Goal: Navigation & Orientation: Find specific page/section

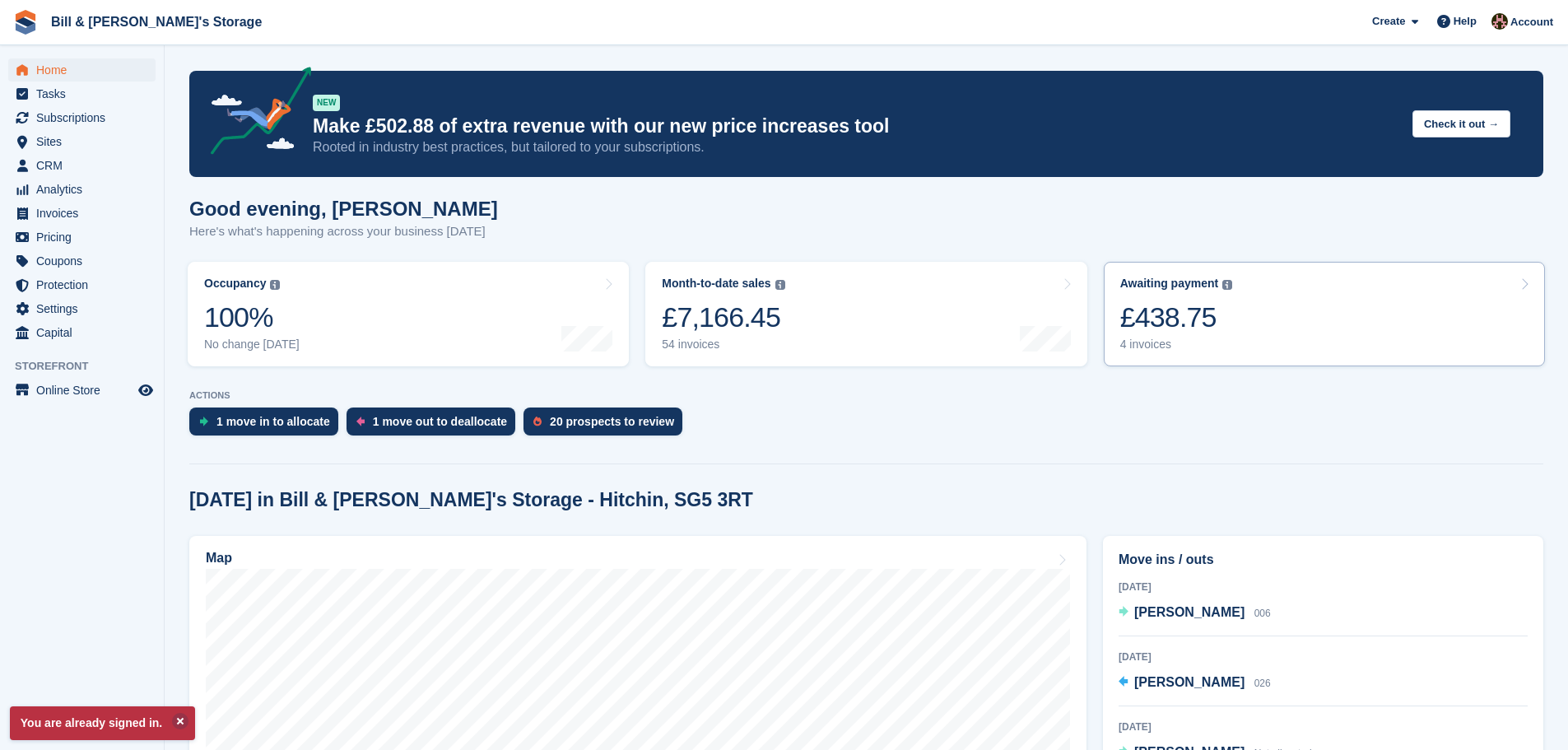
click at [1188, 280] on div "Awaiting payment" at bounding box center [1170, 284] width 99 height 14
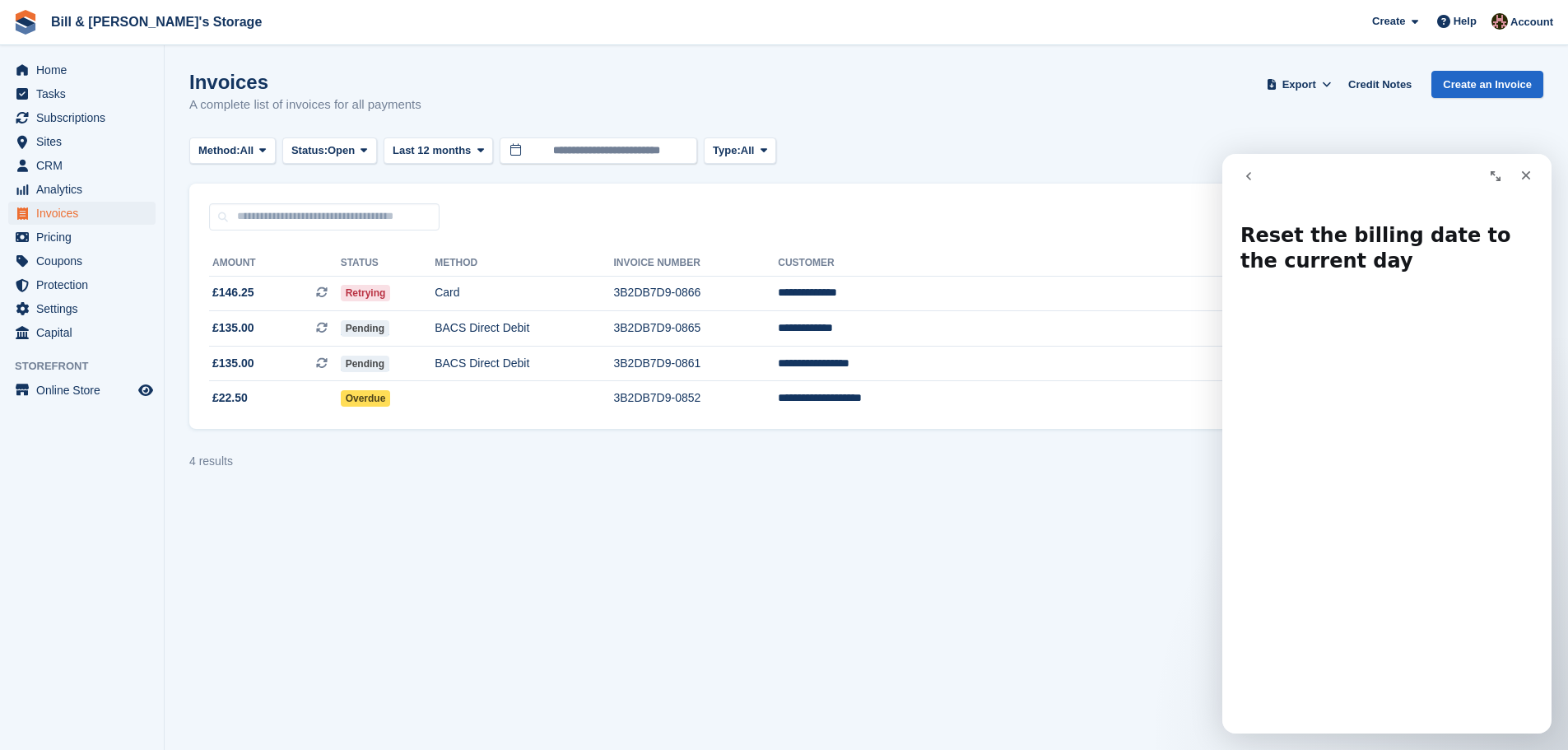
click at [1249, 180] on icon "go back" at bounding box center [1249, 176] width 13 height 13
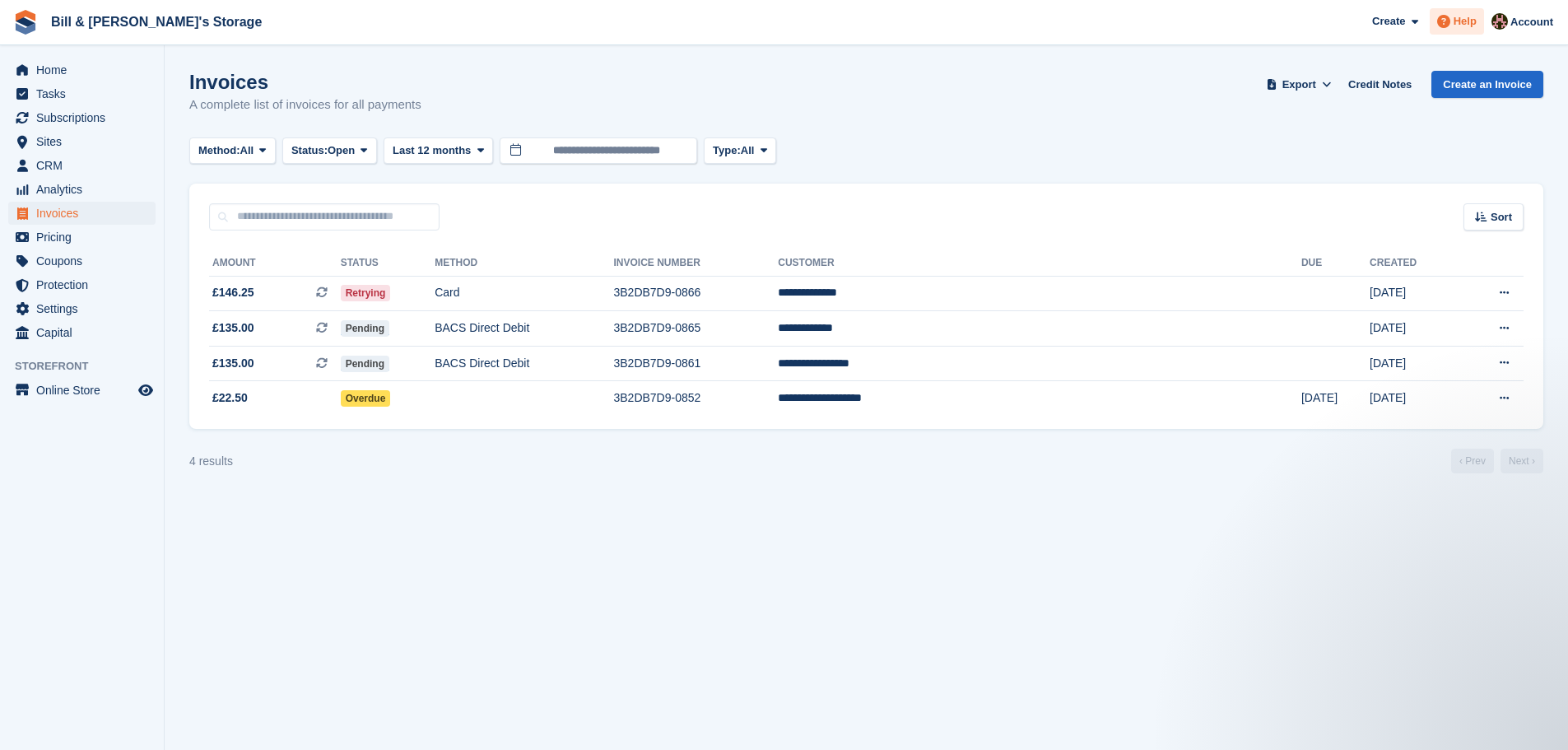
click at [1446, 18] on icon at bounding box center [1443, 21] width 13 height 13
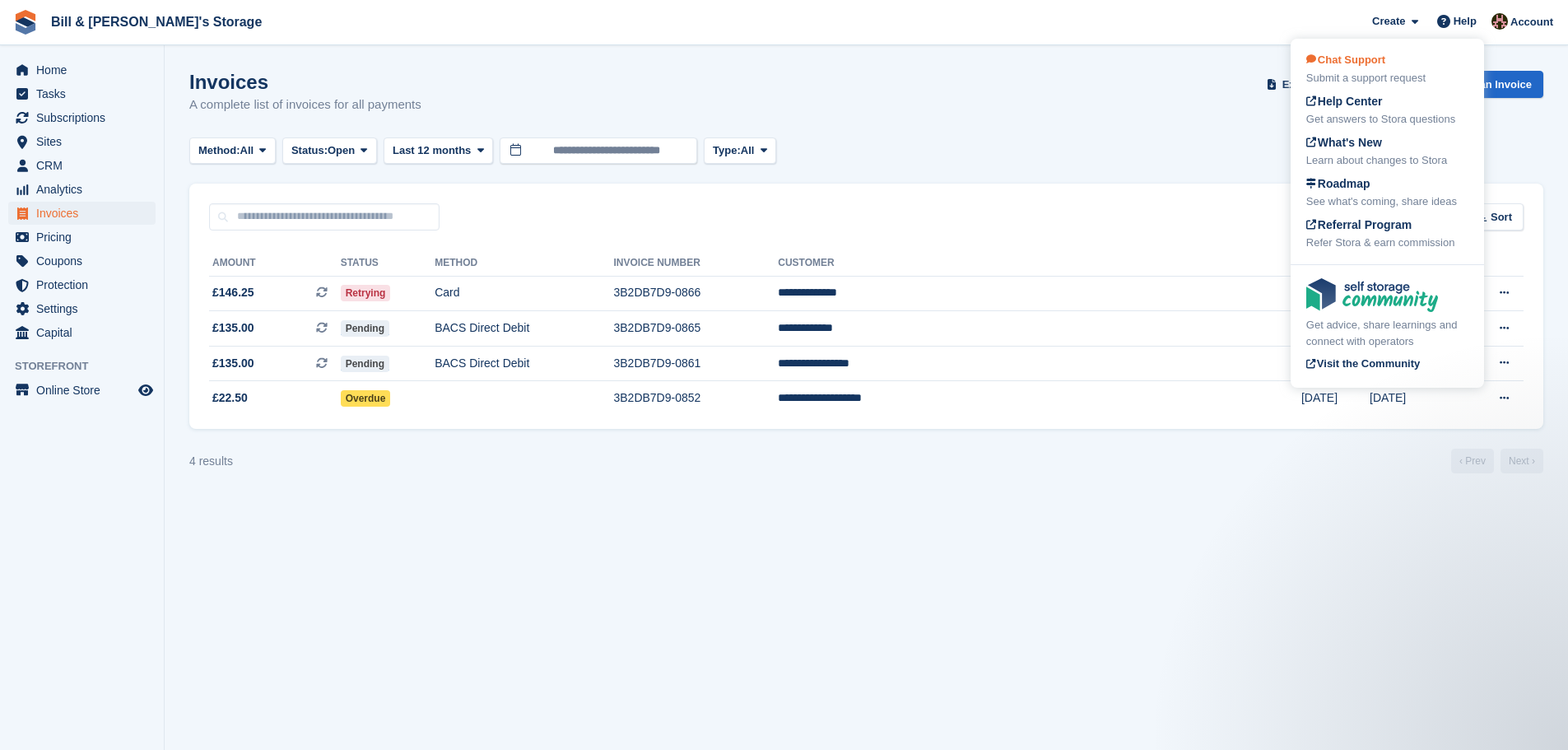
click at [1372, 56] on span "Chat Support" at bounding box center [1346, 60] width 79 height 12
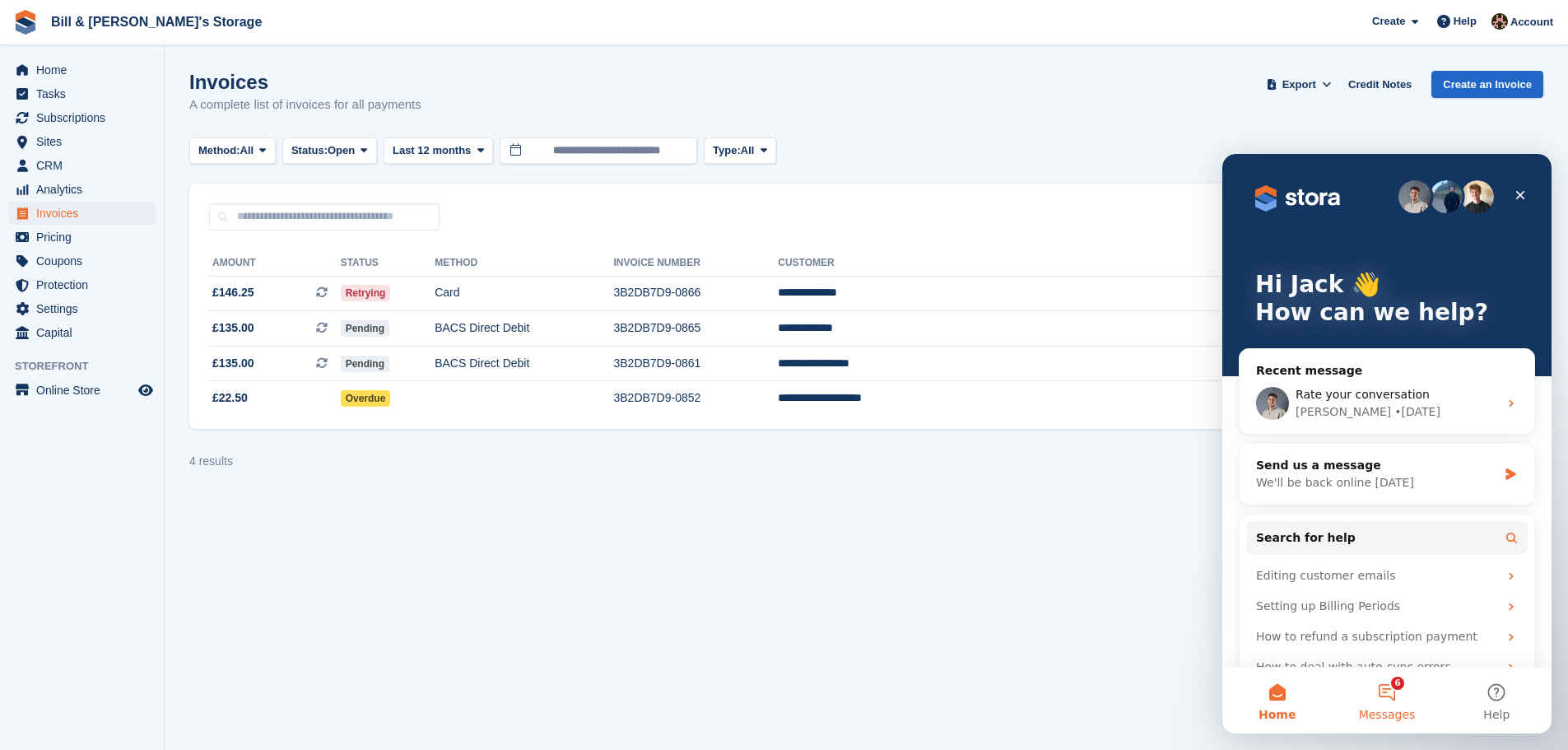
click at [1402, 684] on button "6 Messages" at bounding box center [1386, 701] width 110 height 66
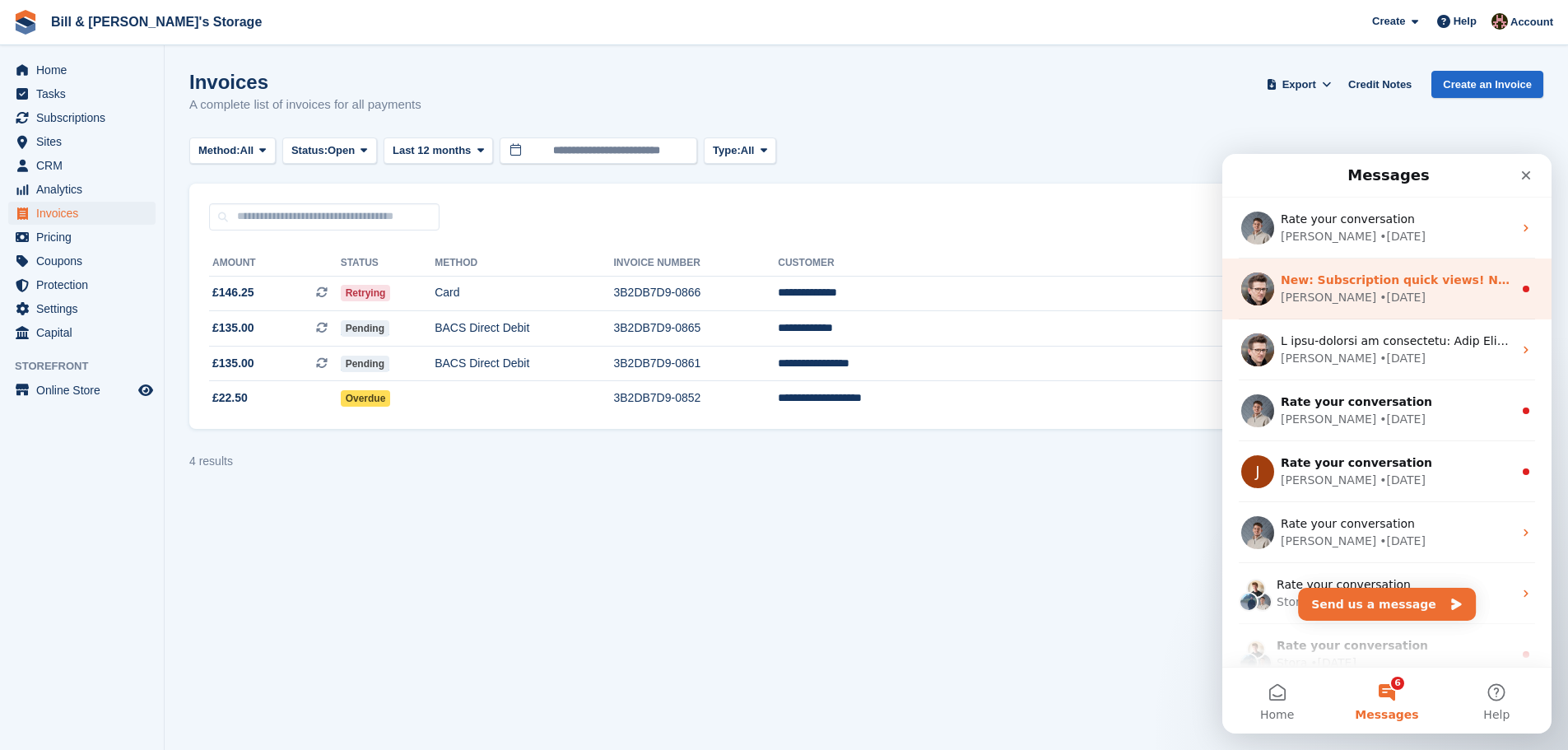
click at [1465, 294] on div "Steven • 1w ago" at bounding box center [1397, 298] width 232 height 17
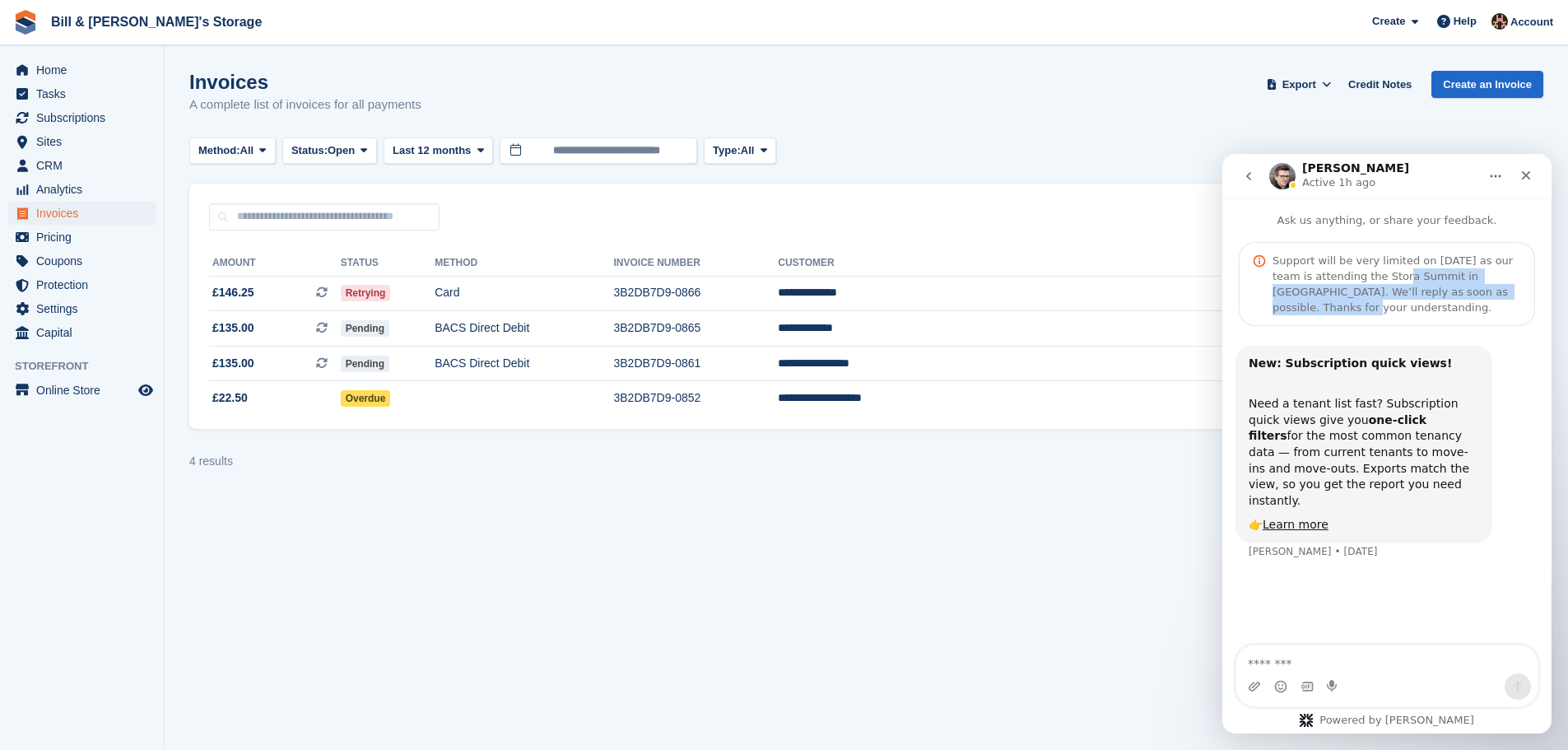
drag, startPoint x: 1366, startPoint y: 274, endPoint x: 1496, endPoint y: 285, distance: 130.5
click at [1496, 285] on div "Support will be very limited on 30 September as our team is attending the Stora…" at bounding box center [1397, 284] width 248 height 62
drag, startPoint x: 1288, startPoint y: 288, endPoint x: 1487, endPoint y: 302, distance: 199.5
click at [1487, 302] on div "Support will be very limited on 30 September as our team is attending the Stora…" at bounding box center [1397, 284] width 248 height 62
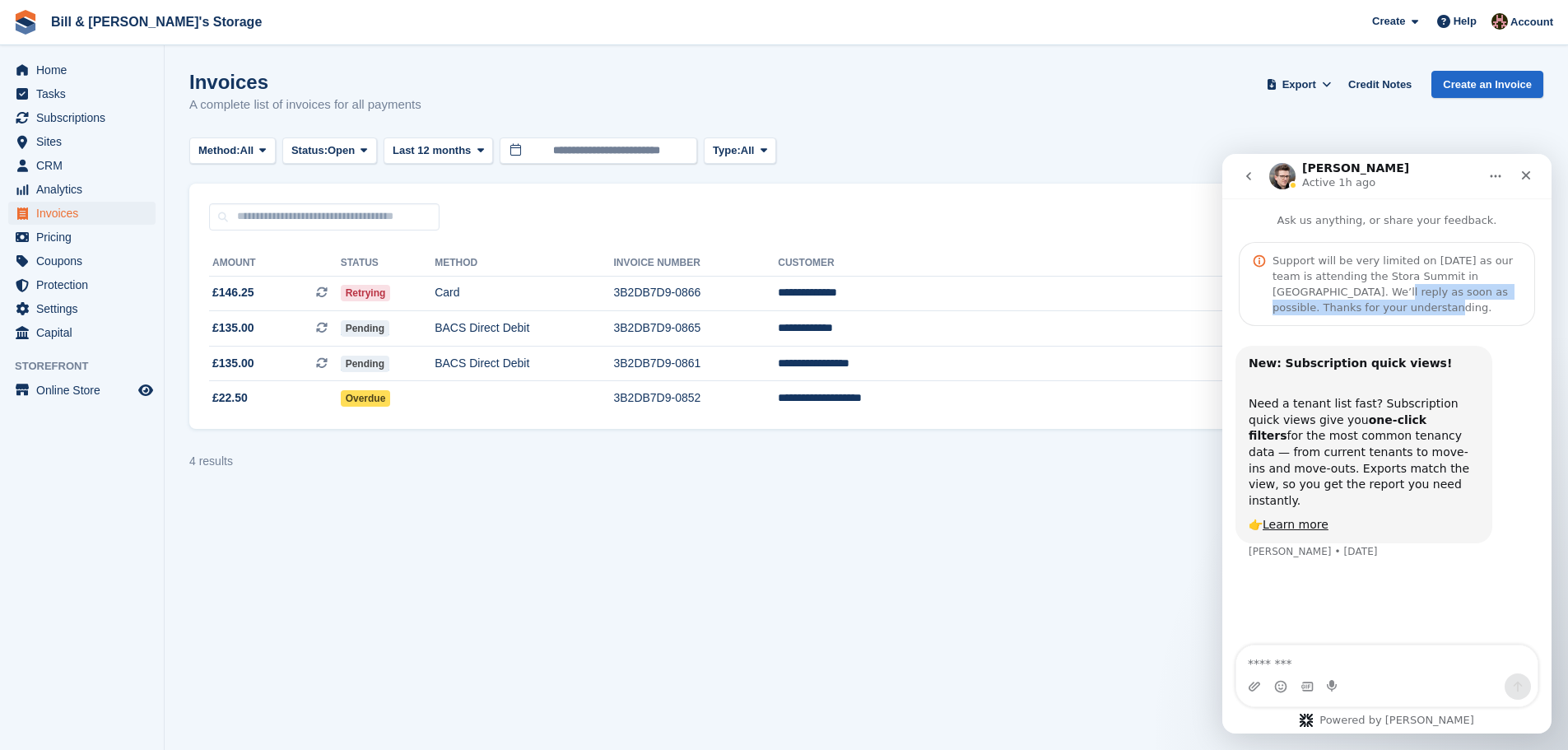
click at [1487, 302] on div "Support will be very limited on 30 September as our team is attending the Stora…" at bounding box center [1397, 284] width 248 height 62
drag, startPoint x: 1313, startPoint y: 407, endPoint x: 1513, endPoint y: 479, distance: 212.6
click at [1513, 479] on div "New: Subscription quick views! Need a tenant list fast? Subscription quick view…" at bounding box center [1387, 463] width 303 height 234
click at [1535, 180] on div "Close" at bounding box center [1526, 176] width 29 height 29
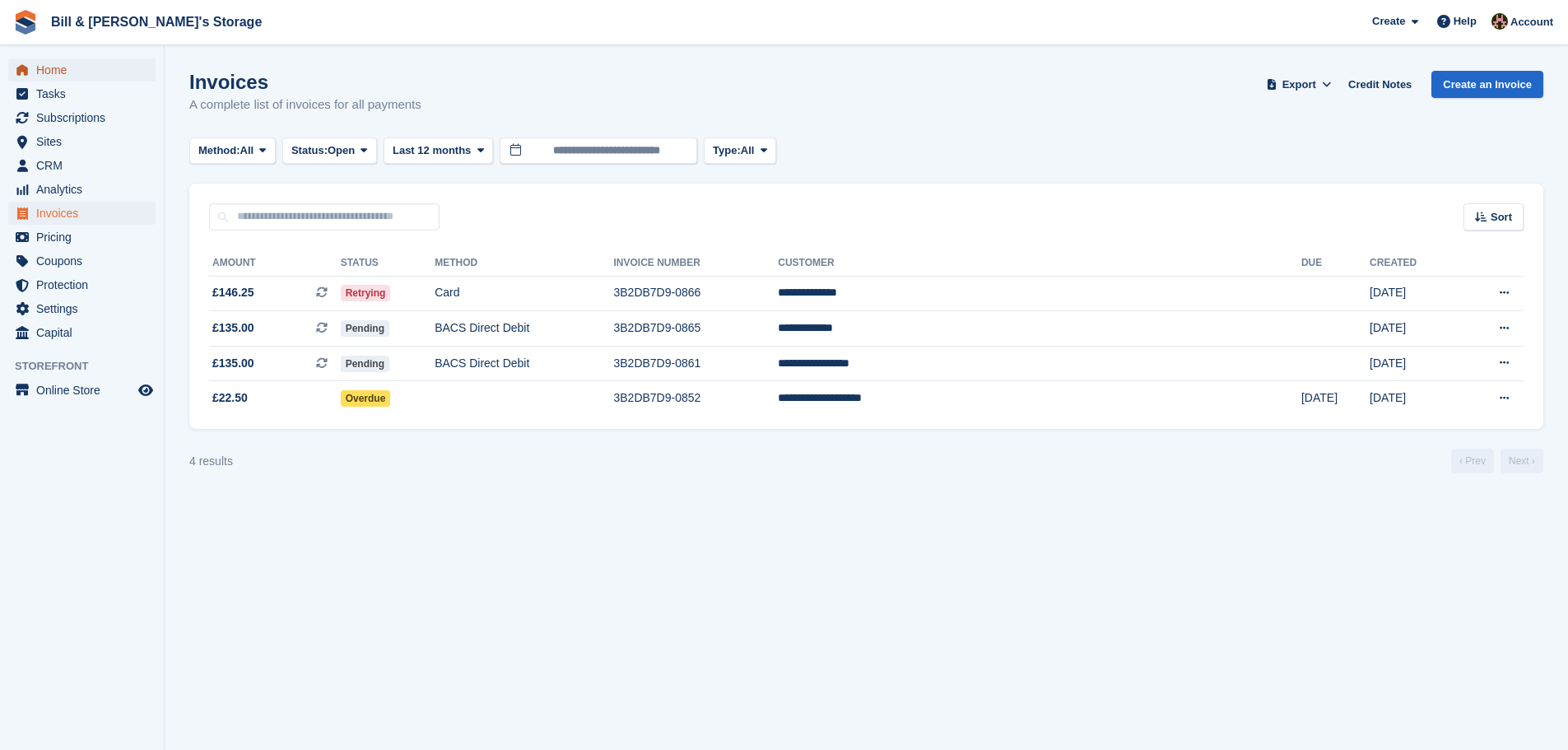
click at [102, 70] on span "Home" at bounding box center [86, 70] width 99 height 23
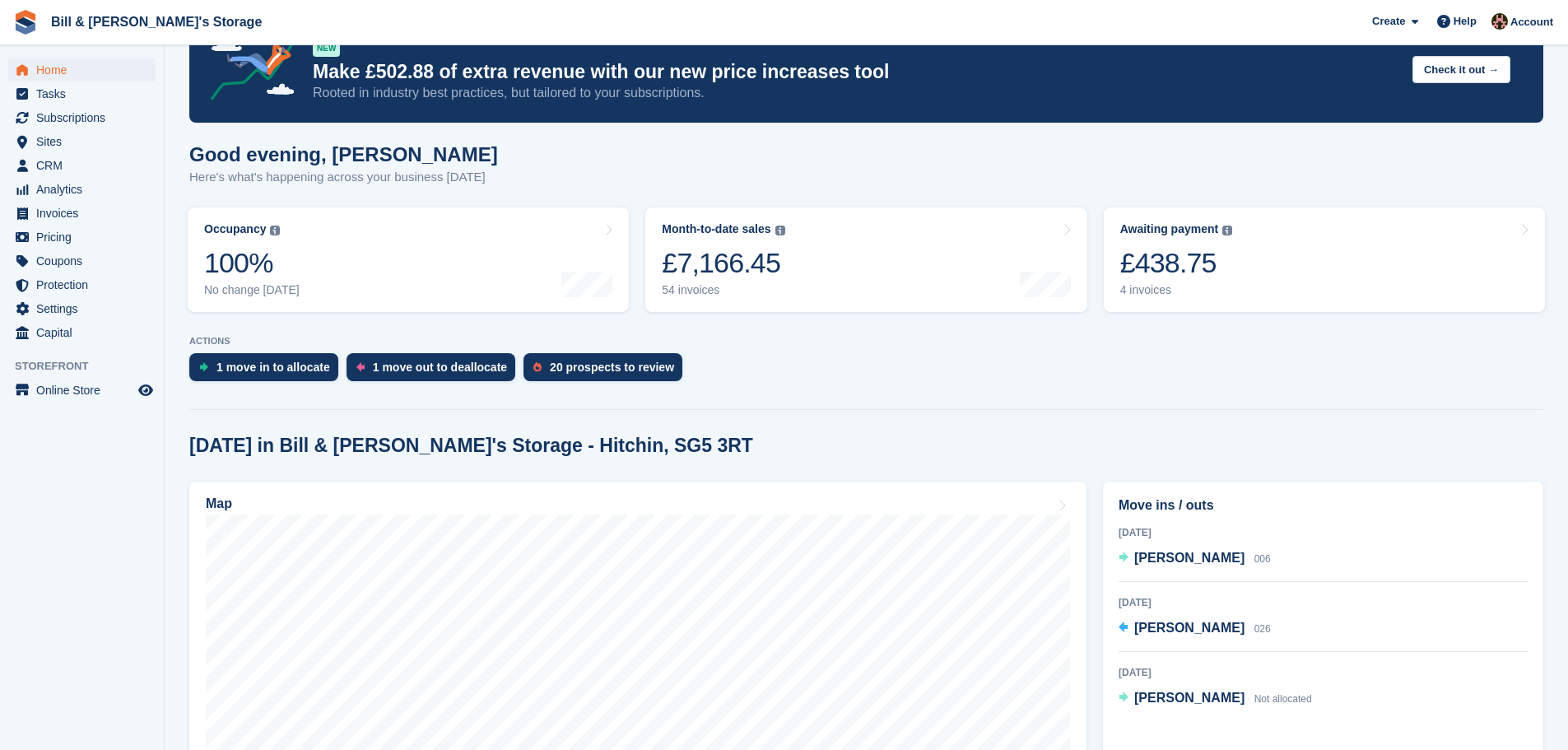
scroll to position [164, 0]
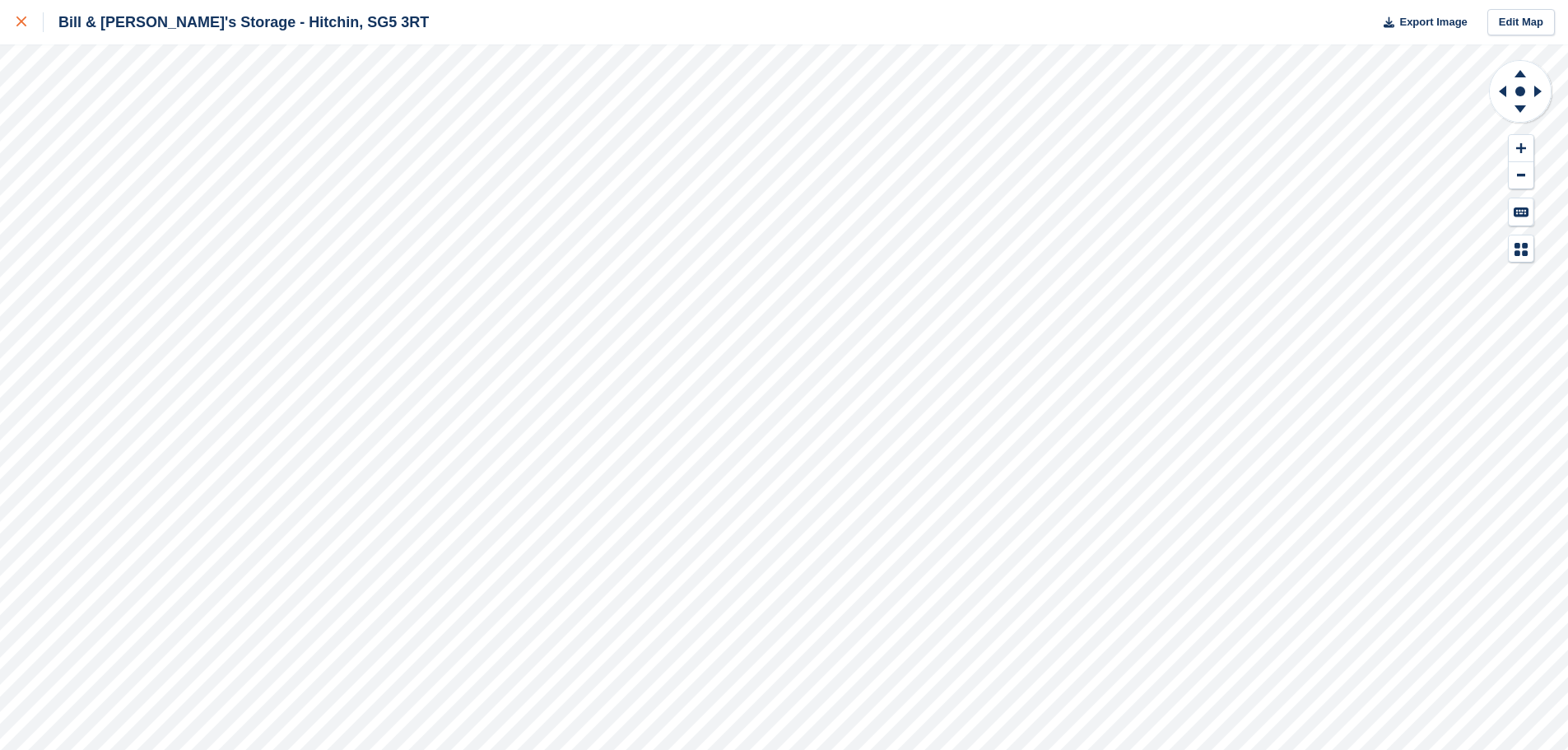
click at [25, 21] on icon at bounding box center [21, 21] width 10 height 10
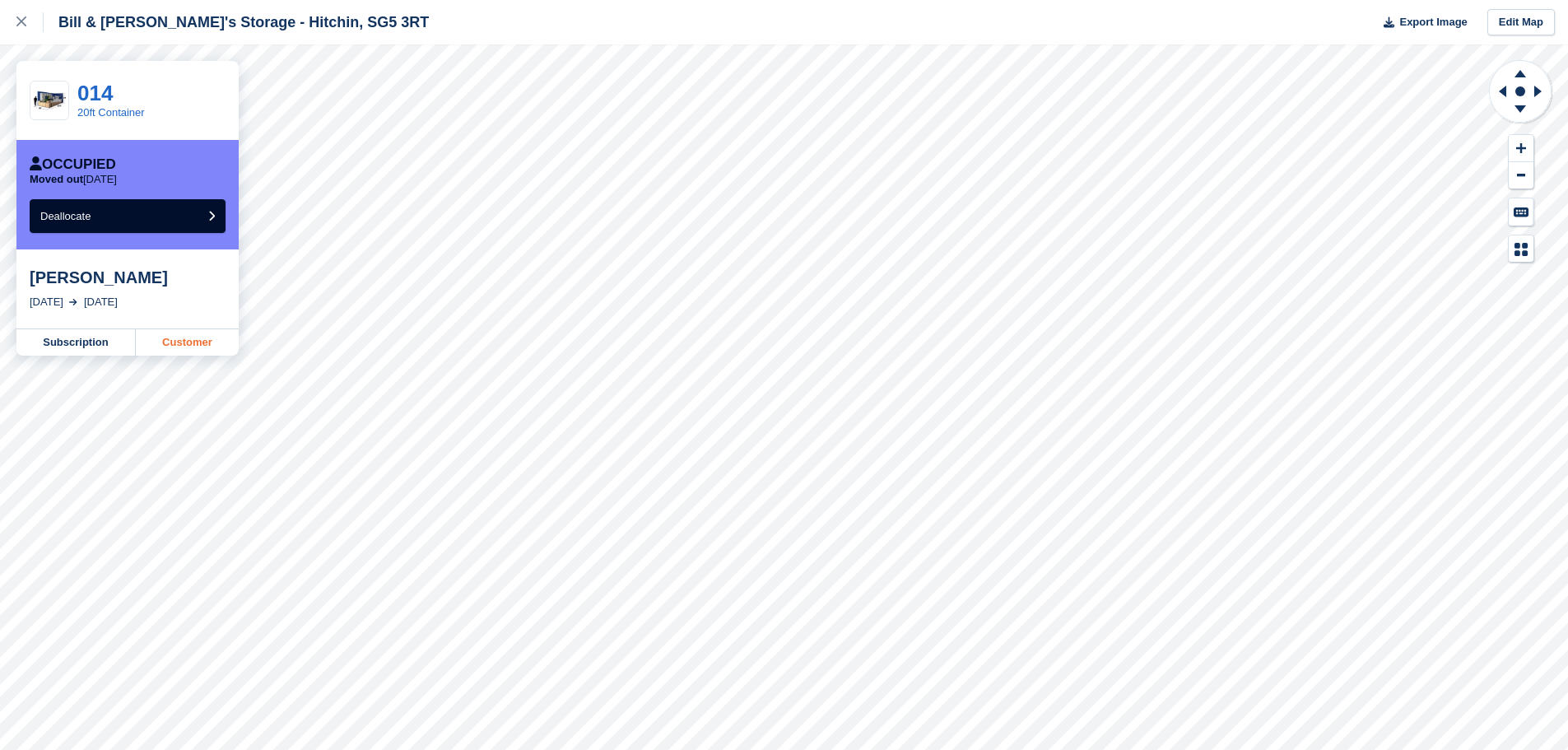
click at [152, 333] on link "Customer" at bounding box center [187, 343] width 103 height 26
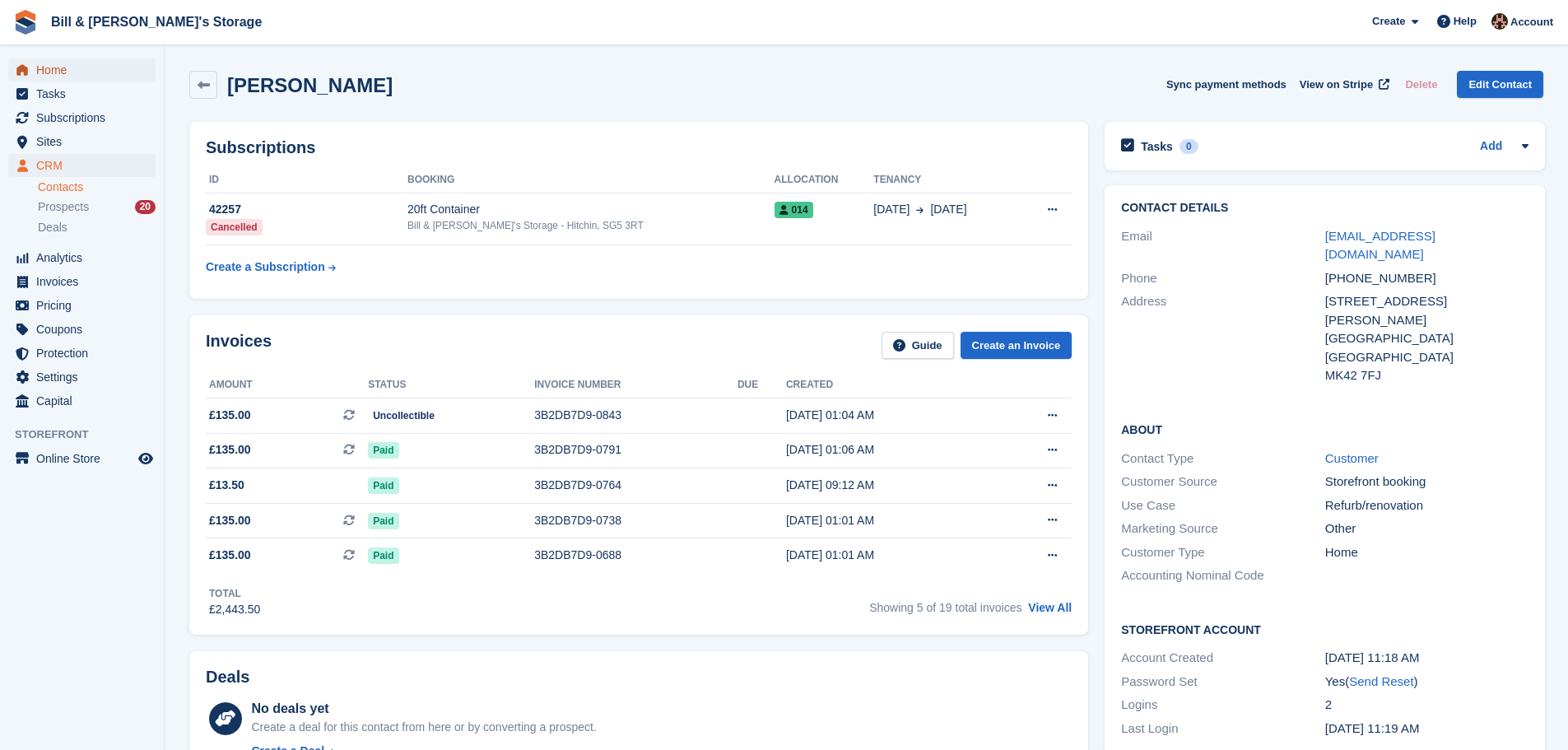
click at [73, 61] on span "Home" at bounding box center [86, 70] width 99 height 23
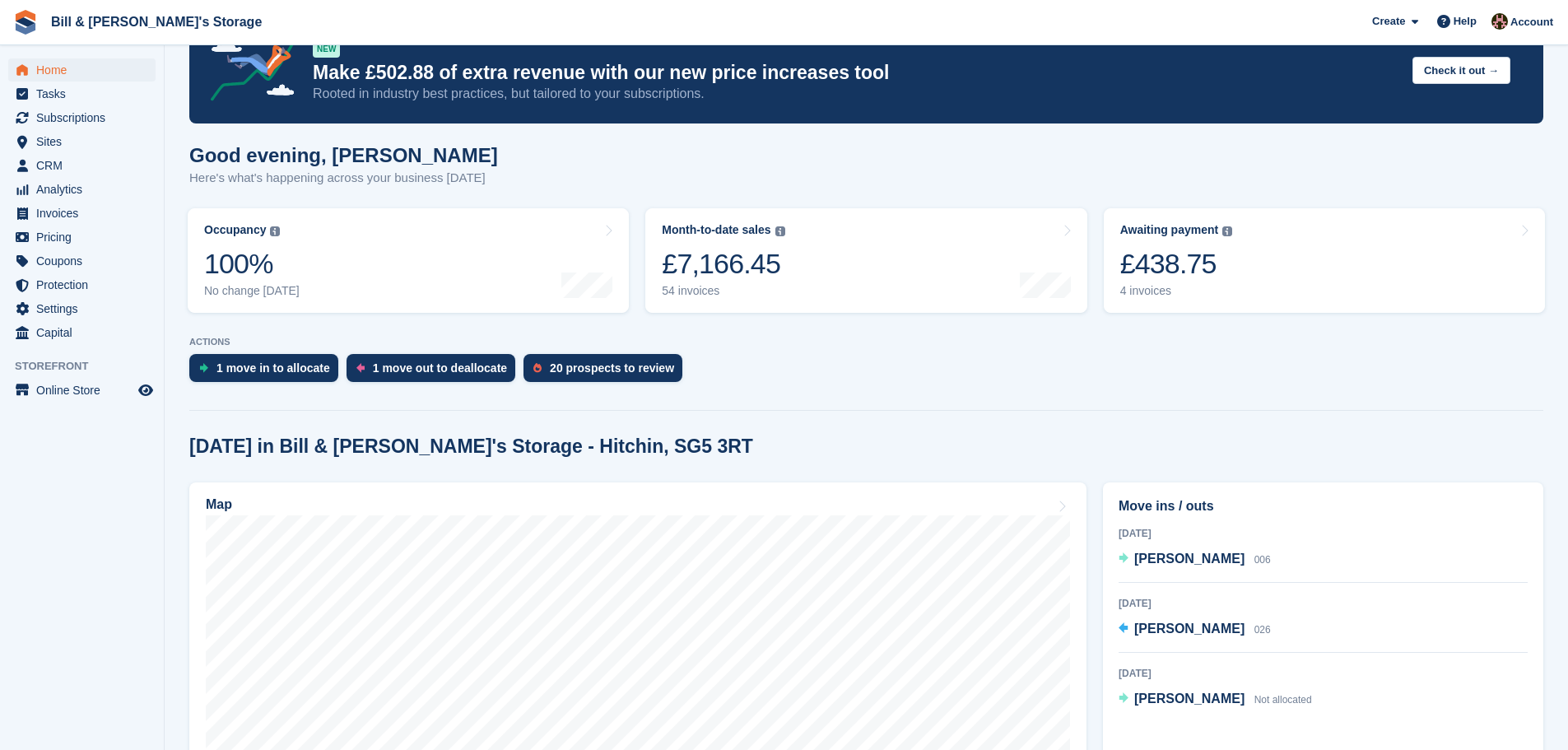
scroll to position [247, 0]
